Goal: Transaction & Acquisition: Purchase product/service

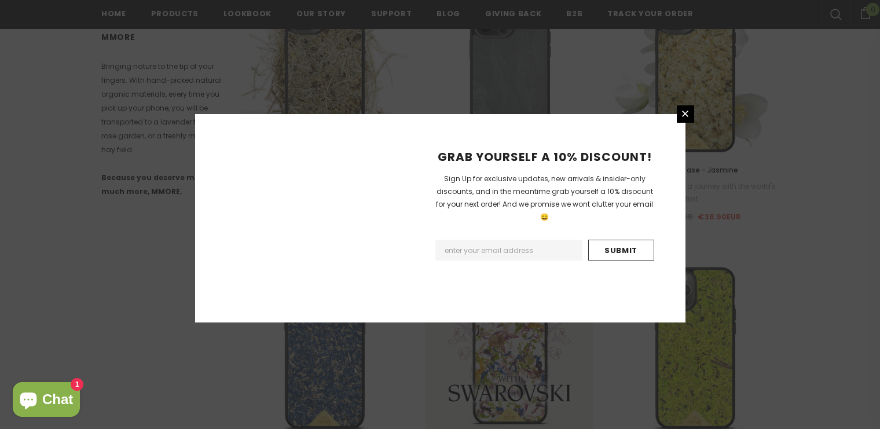
scroll to position [1401, 0]
